Goal: Transaction & Acquisition: Purchase product/service

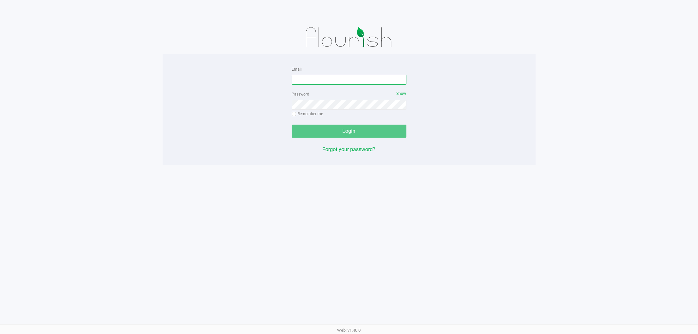
click at [316, 79] on input "Email" at bounding box center [349, 80] width 114 height 10
type input "[EMAIL_ADDRESS][DOMAIN_NAME]"
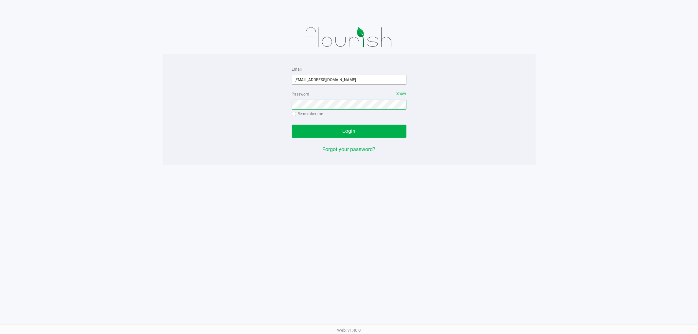
click at [292, 125] on button "Login" at bounding box center [349, 131] width 114 height 13
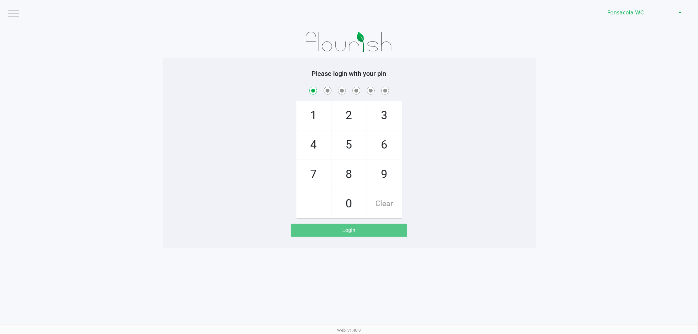
checkbox input "true"
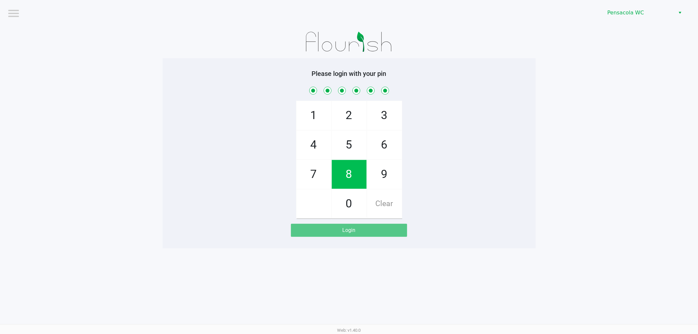
checkbox input "true"
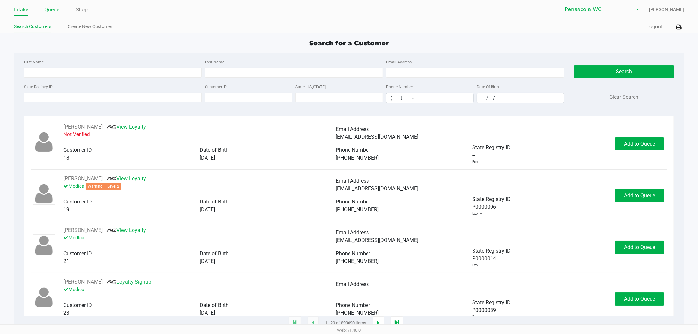
drag, startPoint x: 51, startPoint y: 7, endPoint x: 53, endPoint y: 10, distance: 3.5
click at [51, 7] on link "Queue" at bounding box center [51, 9] width 15 height 9
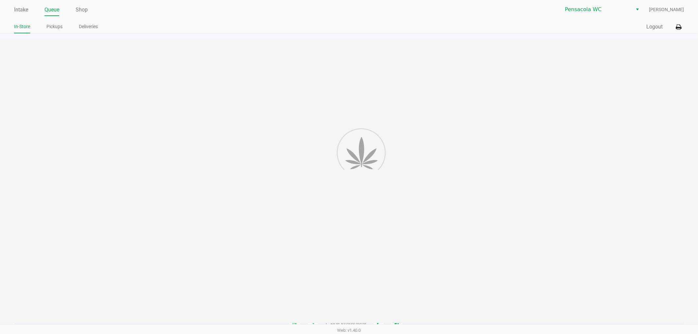
drag, startPoint x: 50, startPoint y: 27, endPoint x: 67, endPoint y: 45, distance: 24.8
click at [54, 31] on li "Pickups" at bounding box center [54, 27] width 16 height 11
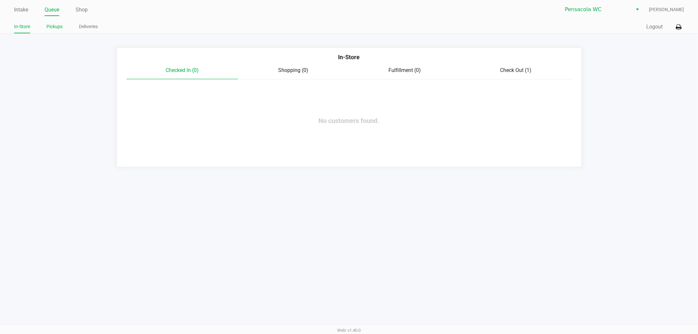
click at [48, 29] on link "Pickups" at bounding box center [54, 27] width 16 height 8
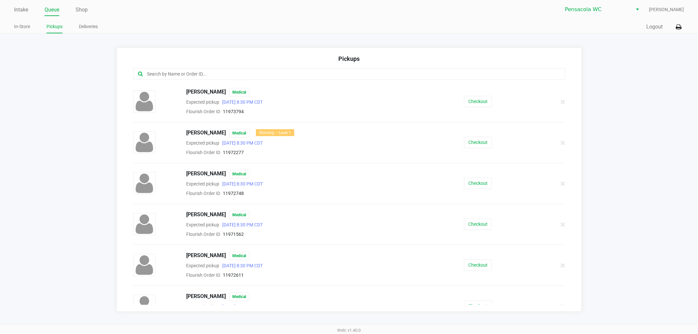
click at [176, 68] on div at bounding box center [349, 74] width 432 height 12
click at [179, 74] on input "text" at bounding box center [336, 74] width 379 height 8
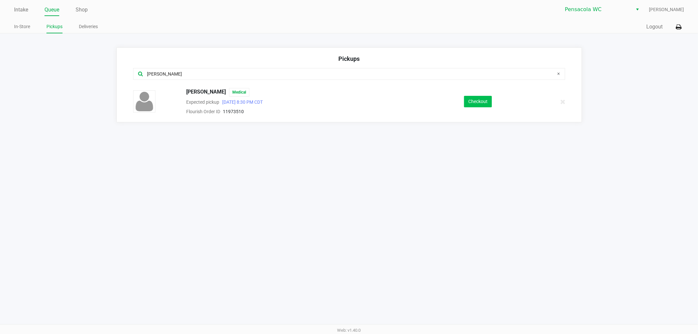
type input "[PERSON_NAME]"
click at [475, 100] on button "Checkout" at bounding box center [478, 101] width 28 height 11
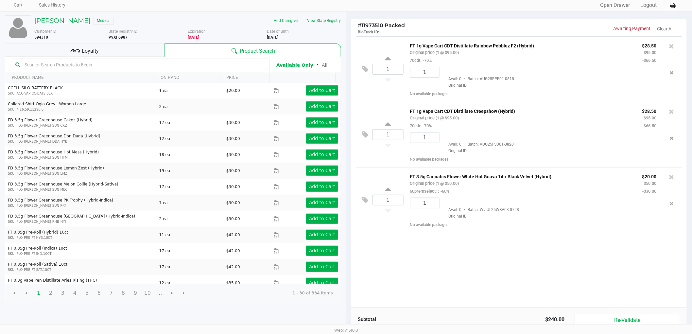
scroll to position [67, 0]
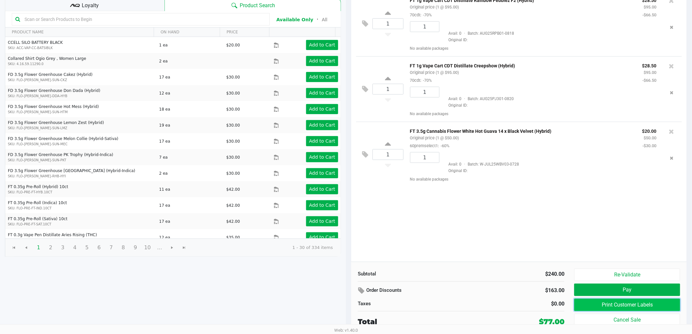
click at [617, 301] on button "Print Customer Labels" at bounding box center [627, 305] width 106 height 12
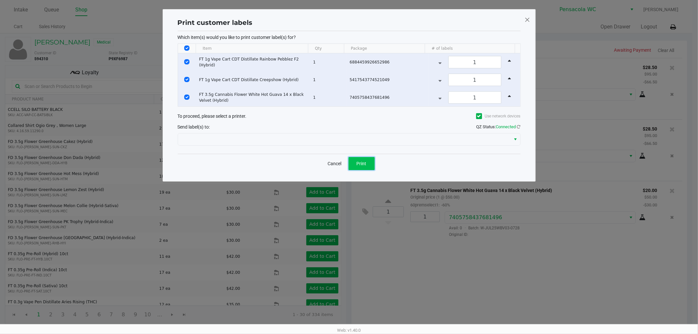
click at [370, 159] on button "Print" at bounding box center [361, 163] width 26 height 13
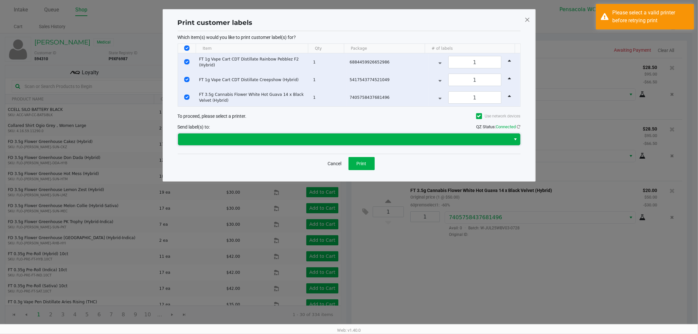
click at [427, 139] on span at bounding box center [344, 139] width 325 height 8
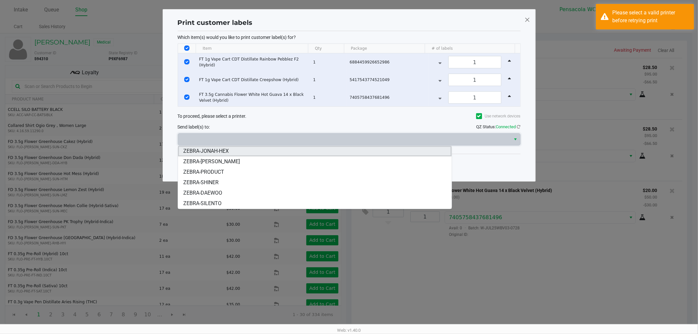
click at [315, 152] on li "ZEBRA-JONAH-HEX" at bounding box center [314, 151] width 273 height 10
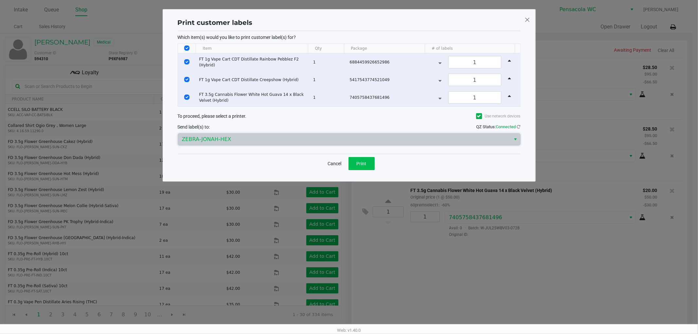
click at [367, 167] on button "Print" at bounding box center [361, 163] width 26 height 13
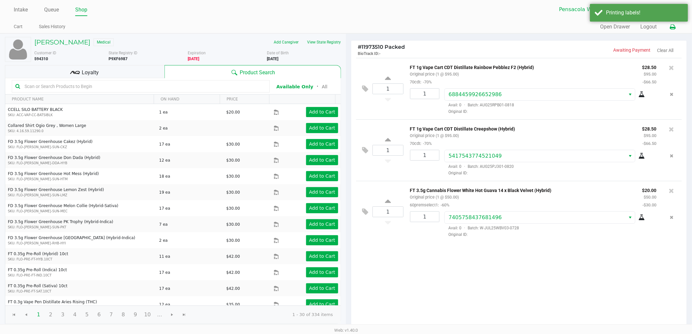
click at [678, 24] on button at bounding box center [673, 27] width 11 height 12
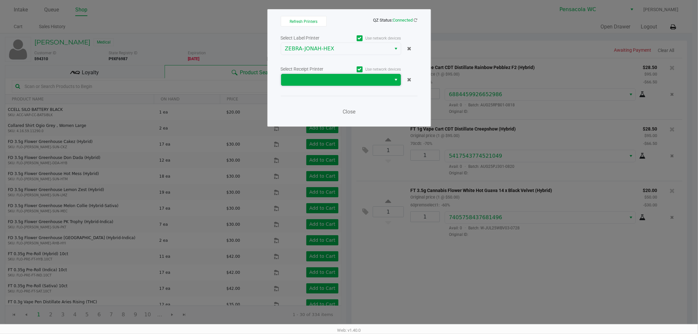
click at [347, 83] on span at bounding box center [336, 80] width 102 height 8
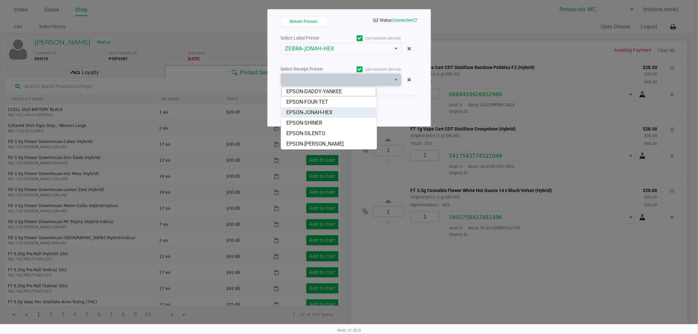
click at [331, 116] on span "EPSON-JONAH-HEX" at bounding box center [309, 113] width 46 height 8
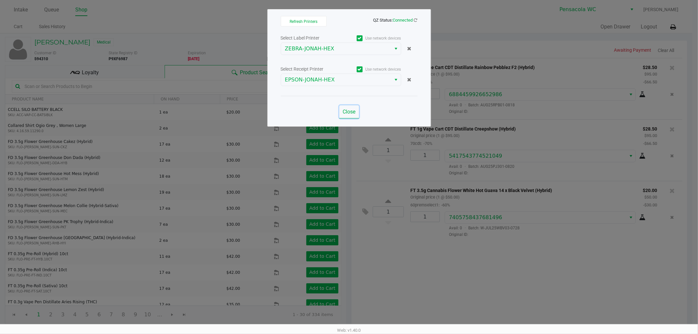
click at [349, 117] on button "Close" at bounding box center [349, 111] width 20 height 13
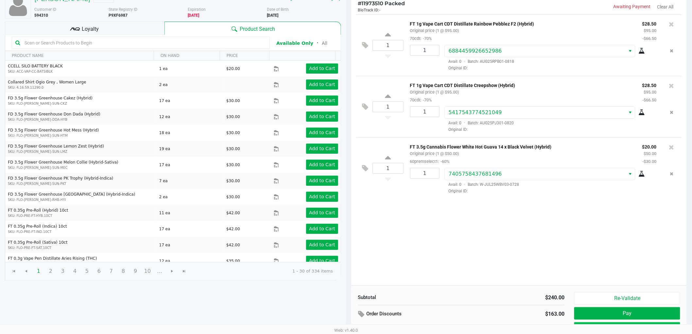
scroll to position [67, 0]
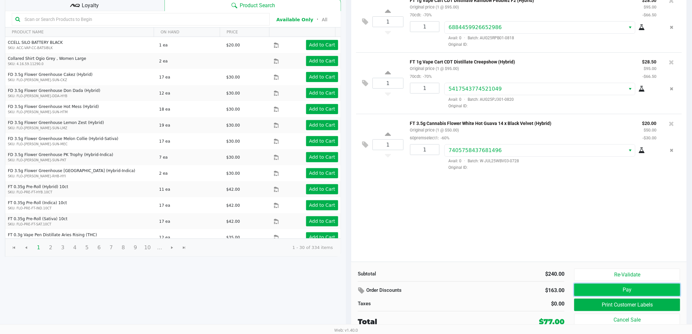
click at [608, 290] on button "Pay" at bounding box center [627, 290] width 106 height 12
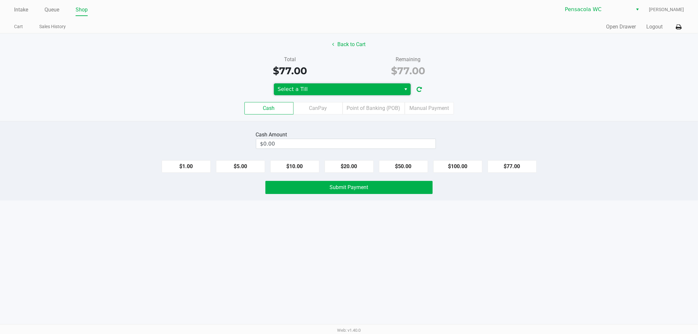
click at [295, 88] on span "Select a Till" at bounding box center [337, 89] width 119 height 8
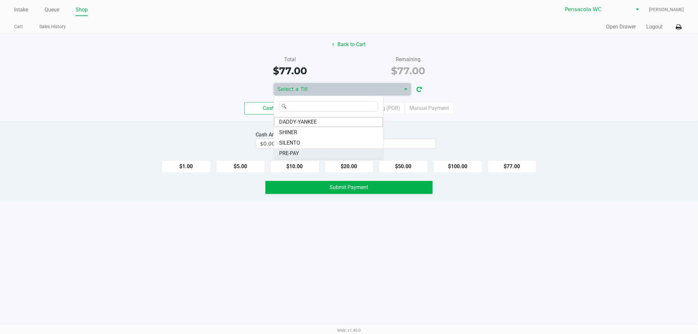
click at [328, 150] on li "PRE-PAY" at bounding box center [328, 153] width 109 height 10
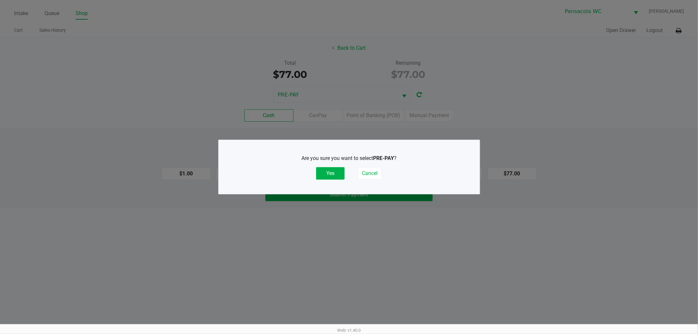
drag, startPoint x: 336, startPoint y: 168, endPoint x: 347, endPoint y: 162, distance: 13.2
click at [336, 169] on button "Yes" at bounding box center [330, 173] width 28 height 12
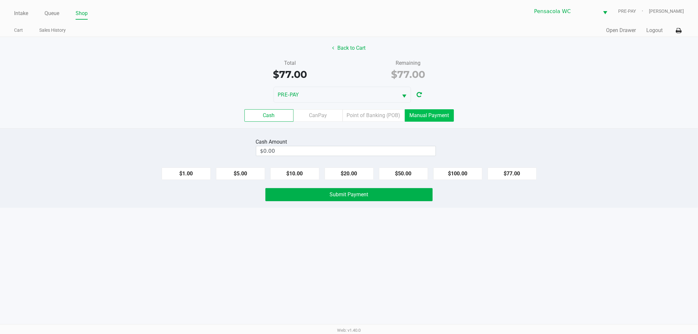
click at [418, 119] on label "Manual Payment" at bounding box center [429, 115] width 49 height 12
click at [0, 0] on 8 "Manual Payment" at bounding box center [0, 0] width 0 height 0
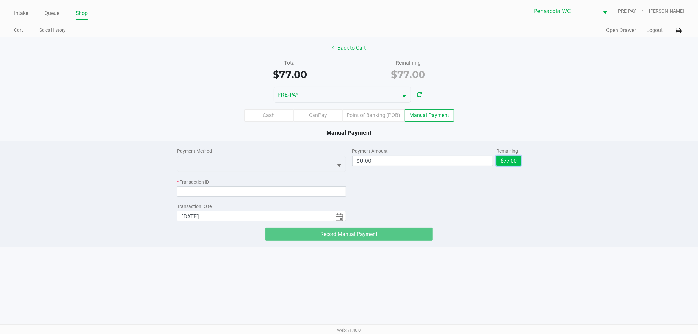
click at [509, 161] on button "$77.00" at bounding box center [508, 161] width 25 height 10
type input "$77.00"
drag, startPoint x: 294, startPoint y: 176, endPoint x: 292, endPoint y: 183, distance: 6.9
click at [293, 180] on div "Payment Method * Transaction ID Transaction Date [DATE]" at bounding box center [261, 181] width 169 height 80
click at [289, 188] on input at bounding box center [261, 191] width 169 height 10
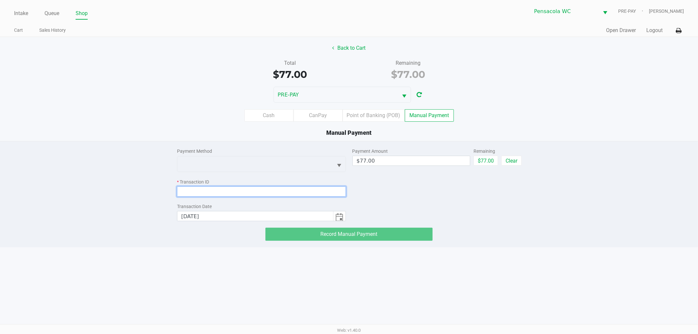
paste input "ECUTAFU9EHI2"
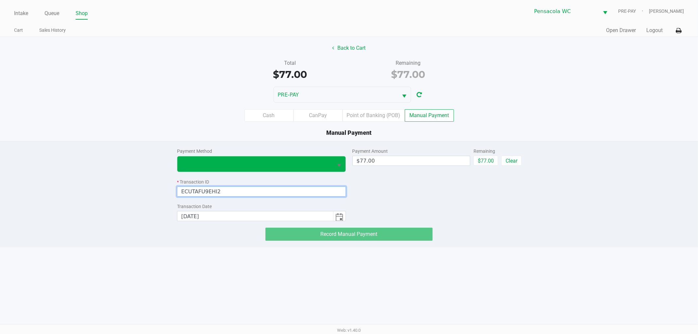
type input "ECUTAFU9EHI2"
click at [264, 163] on span at bounding box center [255, 164] width 148 height 8
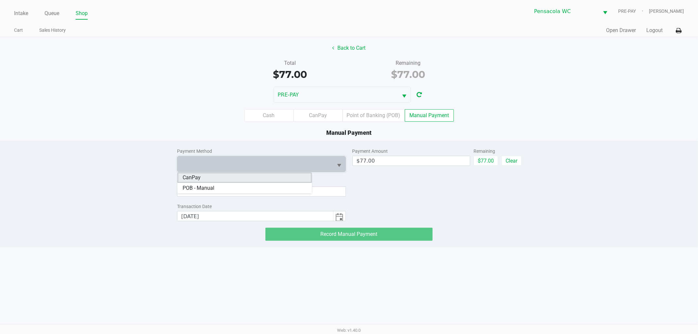
click at [246, 182] on li "CanPay" at bounding box center [244, 177] width 134 height 10
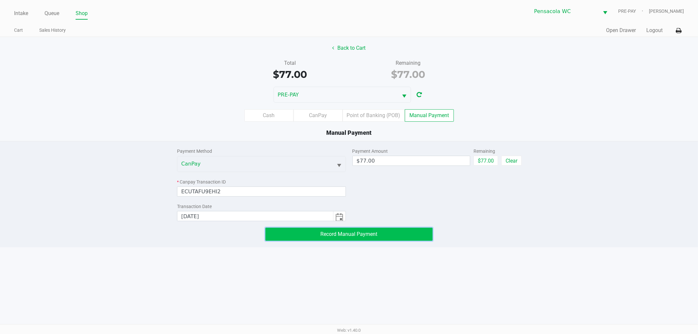
click at [318, 237] on button "Record Manual Payment" at bounding box center [348, 234] width 167 height 13
